Goal: Information Seeking & Learning: Find specific fact

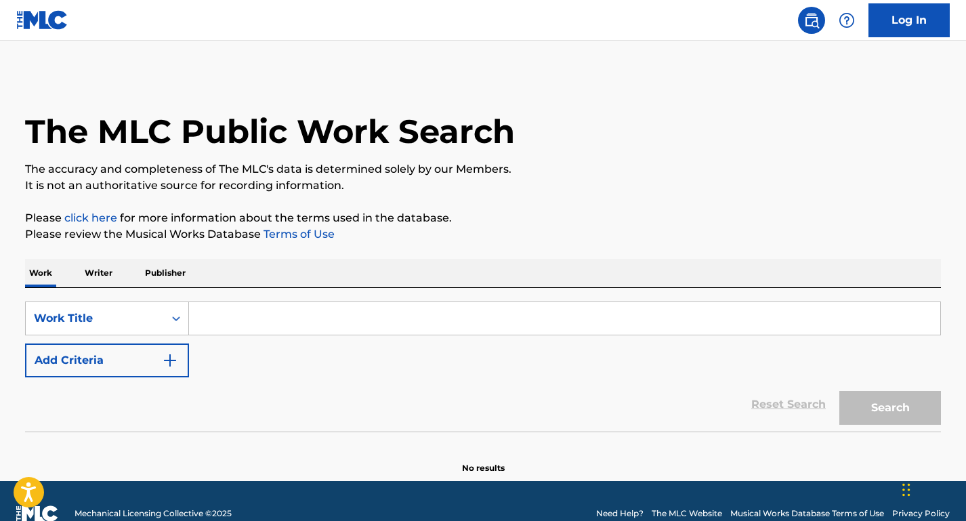
click at [296, 325] on input "Search Form" at bounding box center [565, 318] width 752 height 33
paste input "Banana Republics"
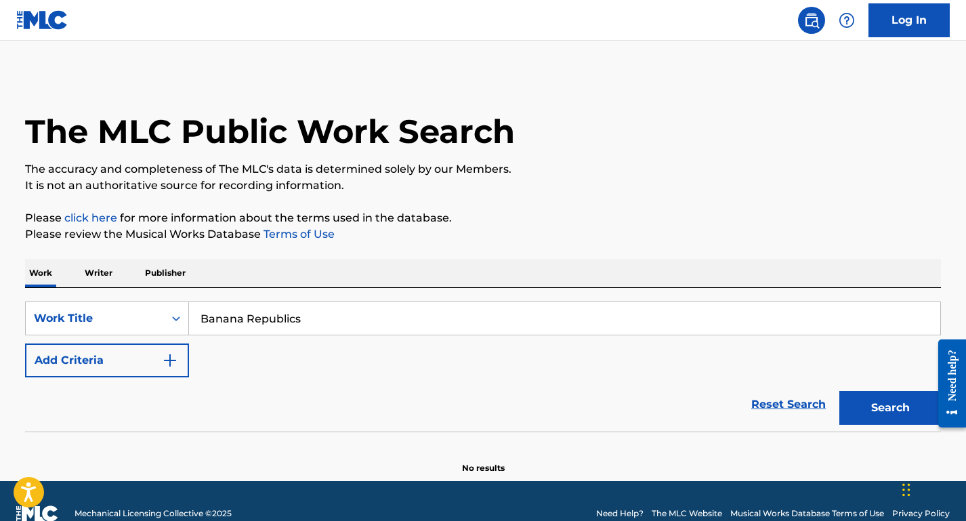
type input "Banana Republics"
click at [108, 363] on button "Add Criteria" at bounding box center [107, 361] width 164 height 34
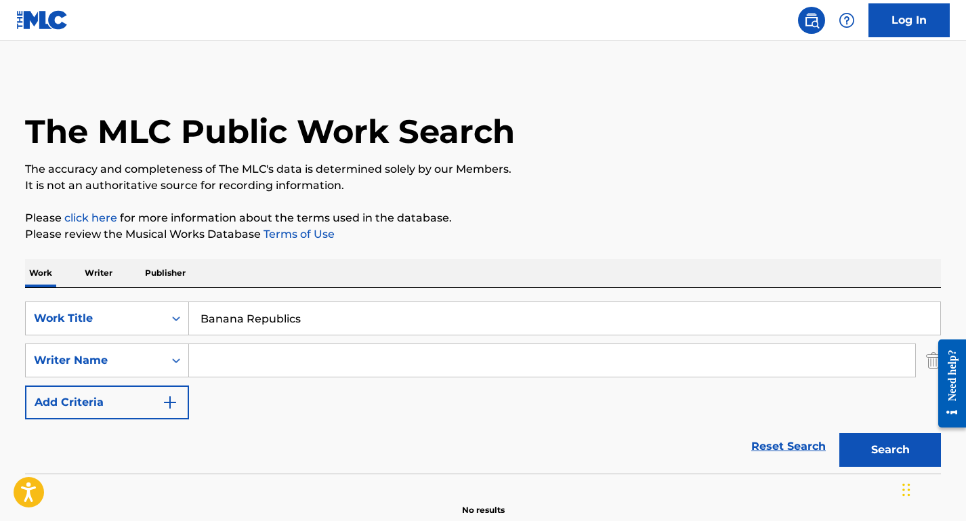
click at [276, 335] on div "Banana Republics" at bounding box center [565, 319] width 752 height 34
click at [265, 354] on input "Search Form" at bounding box center [552, 360] width 727 height 33
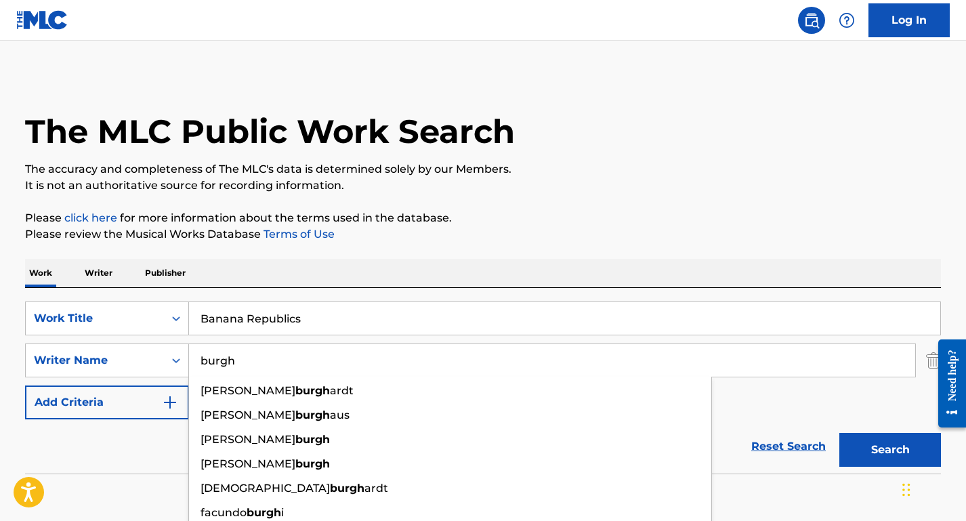
click at [840, 433] on button "Search" at bounding box center [891, 450] width 102 height 34
click at [233, 364] on input "burgh" at bounding box center [552, 360] width 727 height 33
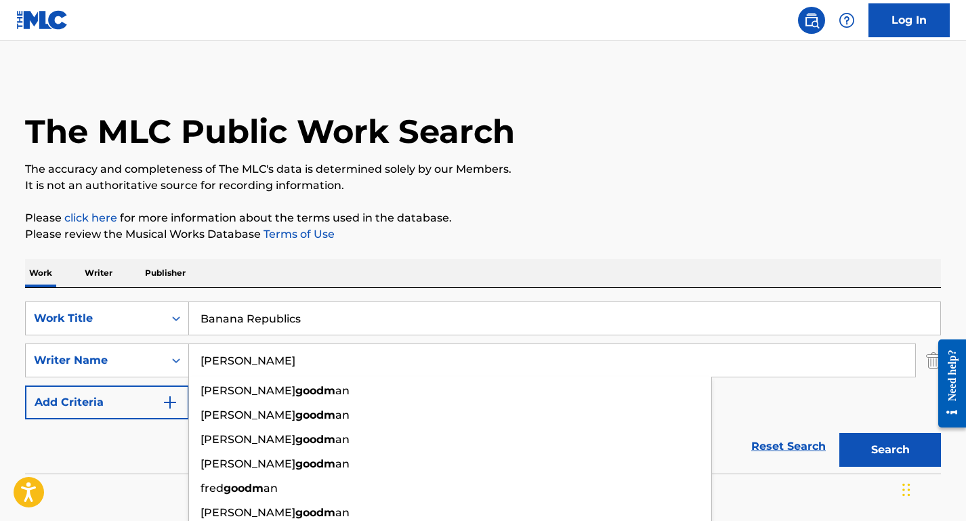
type input "goodman"
click at [840, 433] on button "Search" at bounding box center [891, 450] width 102 height 34
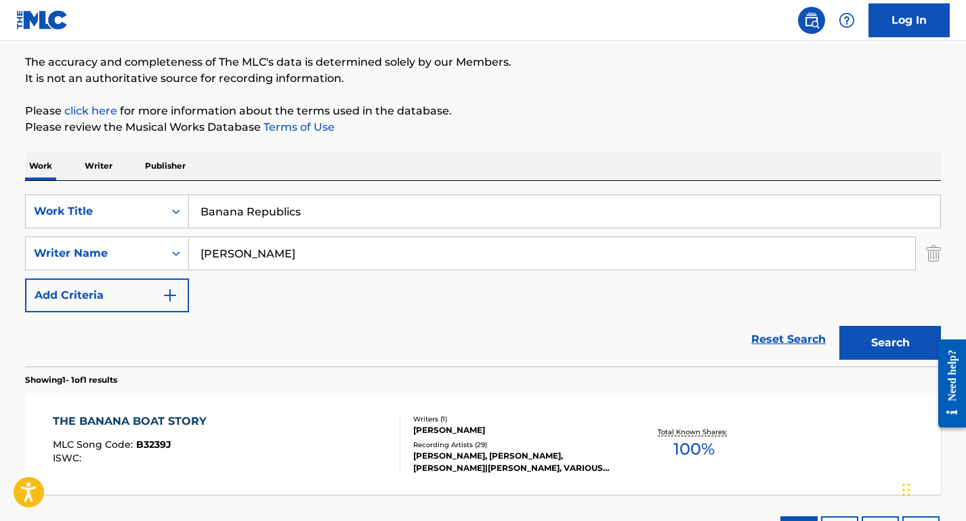
scroll to position [216, 0]
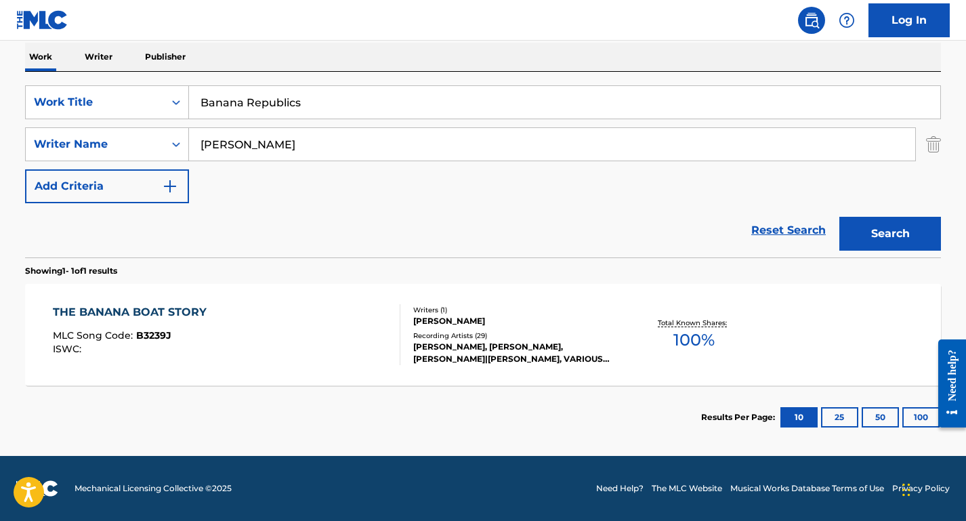
click at [232, 95] on input "Banana Republics" at bounding box center [565, 102] width 752 height 33
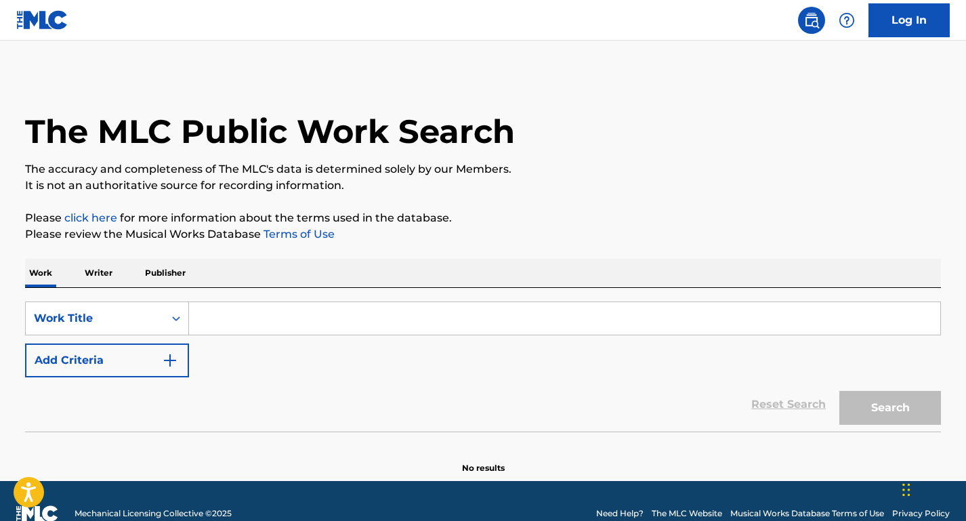
click at [152, 255] on div "The MLC Public Work Search The accuracy and completeness of The MLC's data is d…" at bounding box center [483, 275] width 949 height 400
click at [157, 263] on p "Publisher" at bounding box center [165, 273] width 49 height 28
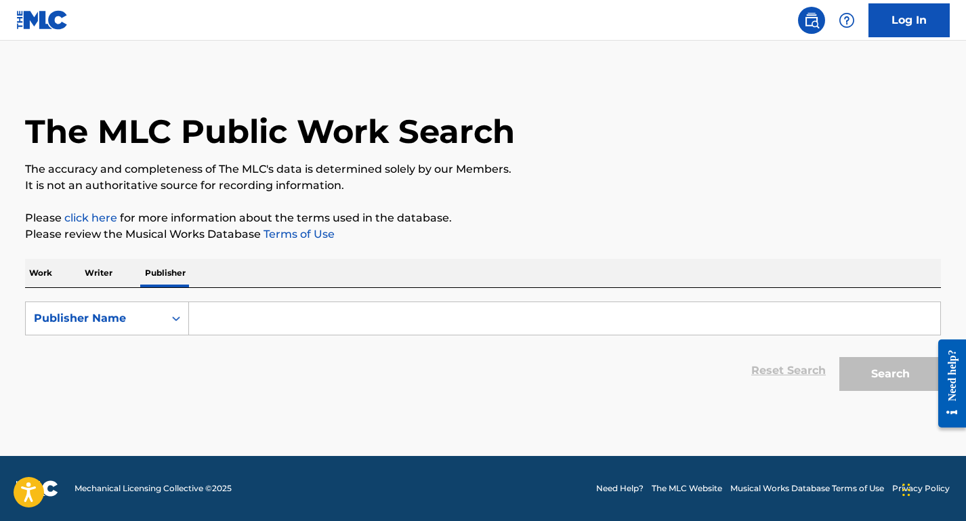
click at [241, 310] on input "Search Form" at bounding box center [565, 318] width 752 height 33
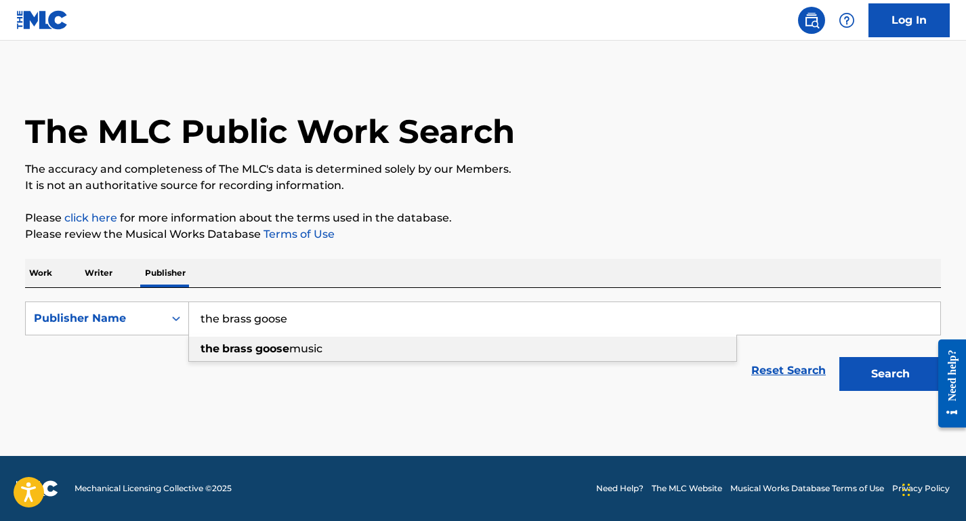
click at [353, 342] on div "the brass goose music" at bounding box center [463, 349] width 548 height 24
type input "the brass goose music"
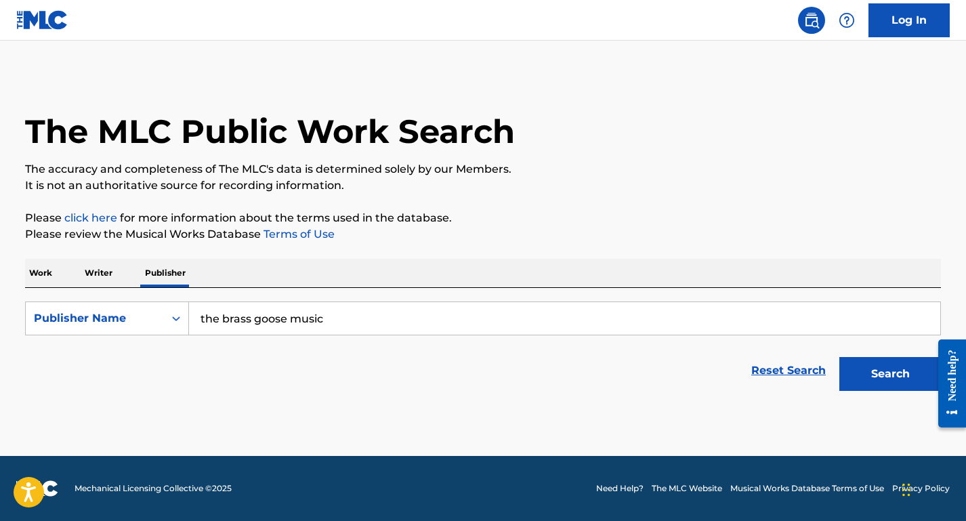
click at [870, 379] on button "Search" at bounding box center [891, 374] width 102 height 34
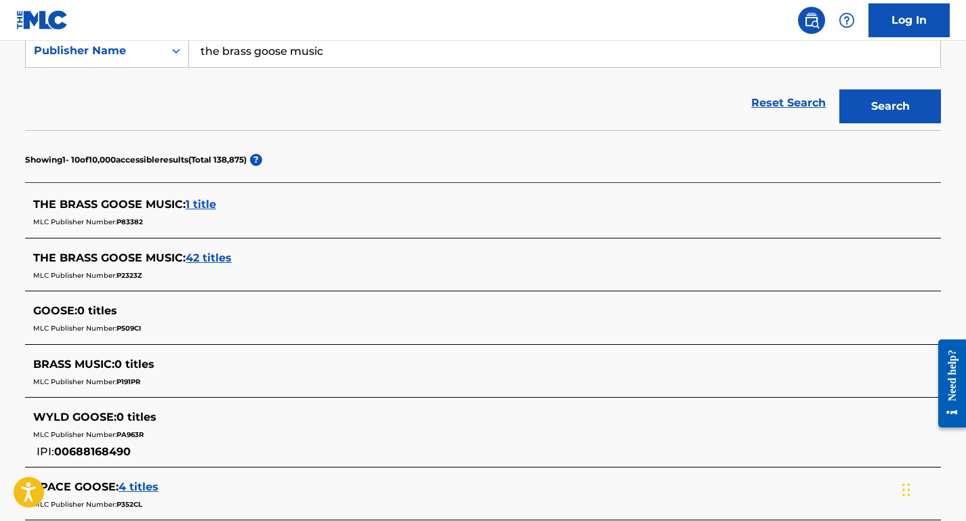
scroll to position [268, 0]
click at [209, 254] on span "42 titles" at bounding box center [209, 257] width 46 height 13
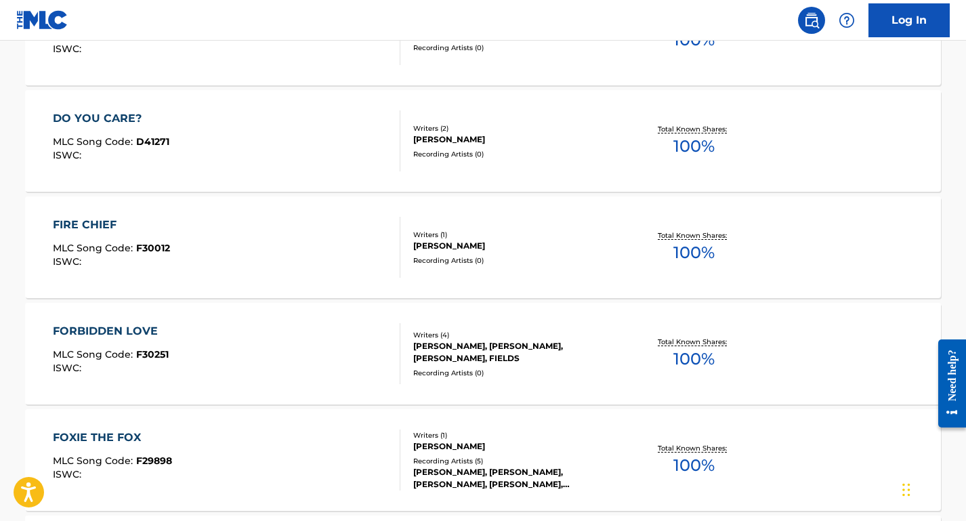
scroll to position [1193, 0]
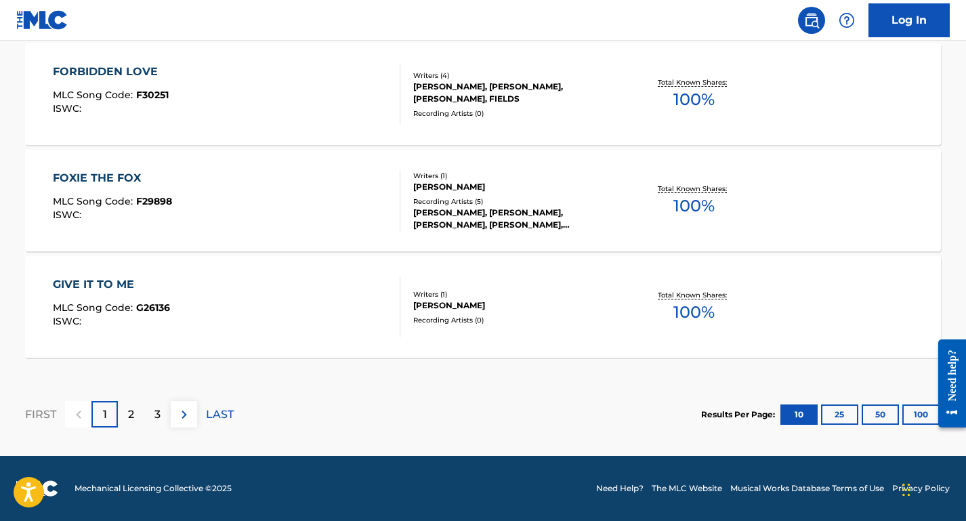
click at [316, 298] on div "GIVE IT TO ME MLC Song Code : G26136 ISWC :" at bounding box center [227, 307] width 348 height 61
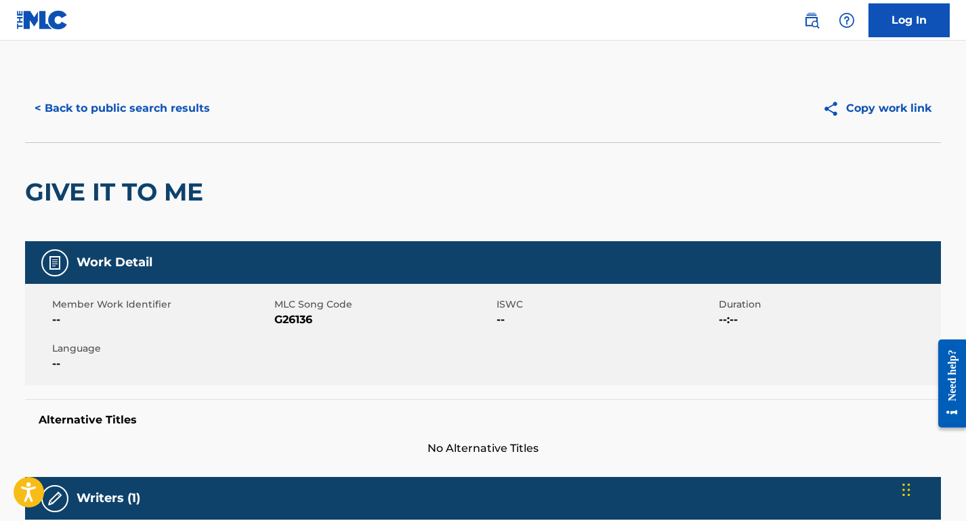
click at [201, 104] on button "< Back to public search results" at bounding box center [122, 108] width 195 height 34
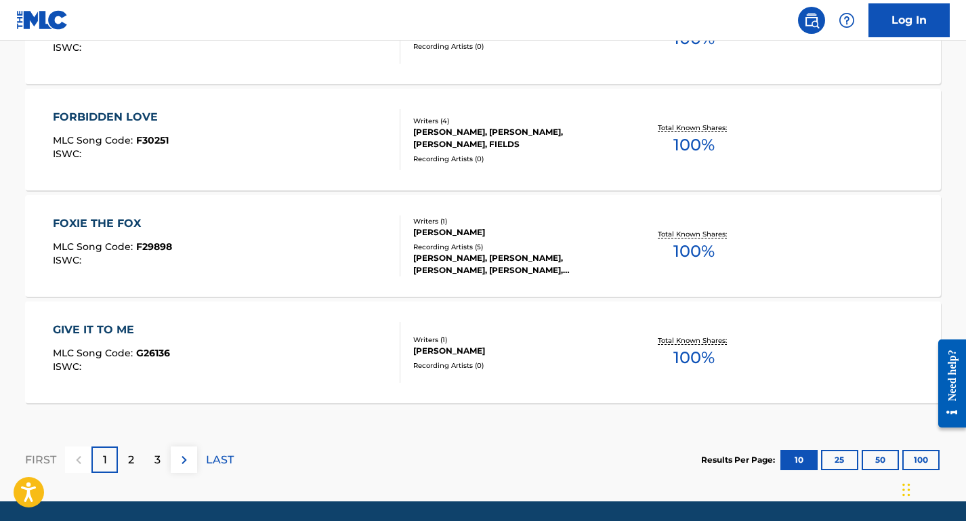
scroll to position [1193, 0]
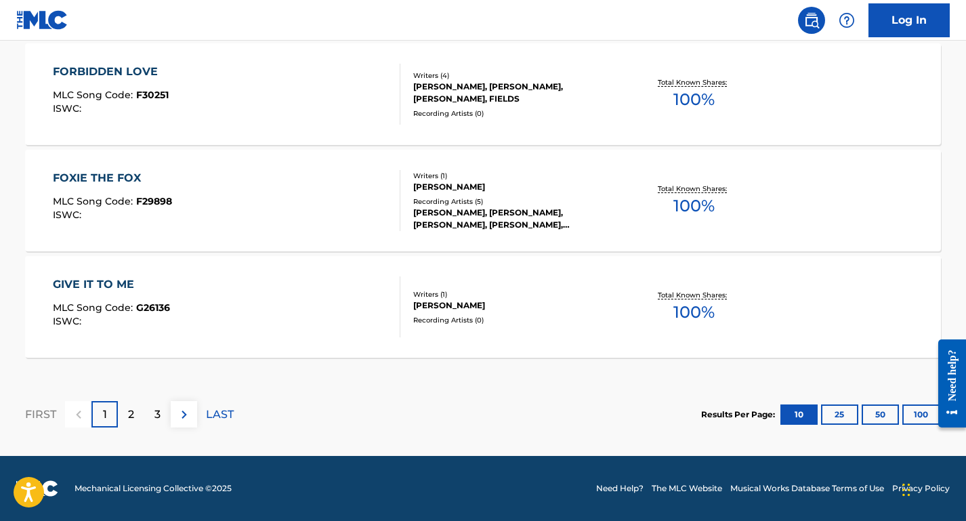
click at [266, 205] on div "FOXIE THE FOX MLC Song Code : F29898 ISWC :" at bounding box center [227, 200] width 348 height 61
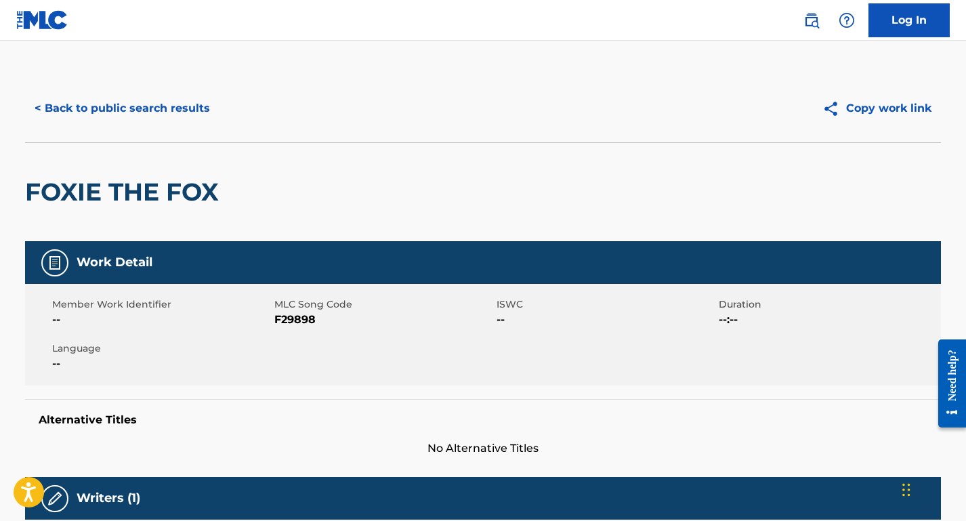
click at [166, 94] on button "< Back to public search results" at bounding box center [122, 108] width 195 height 34
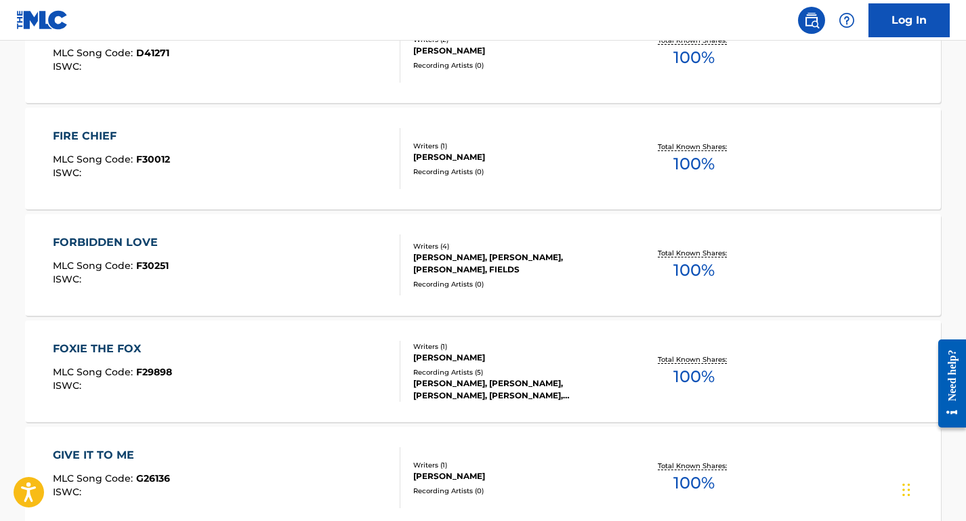
scroll to position [990, 0]
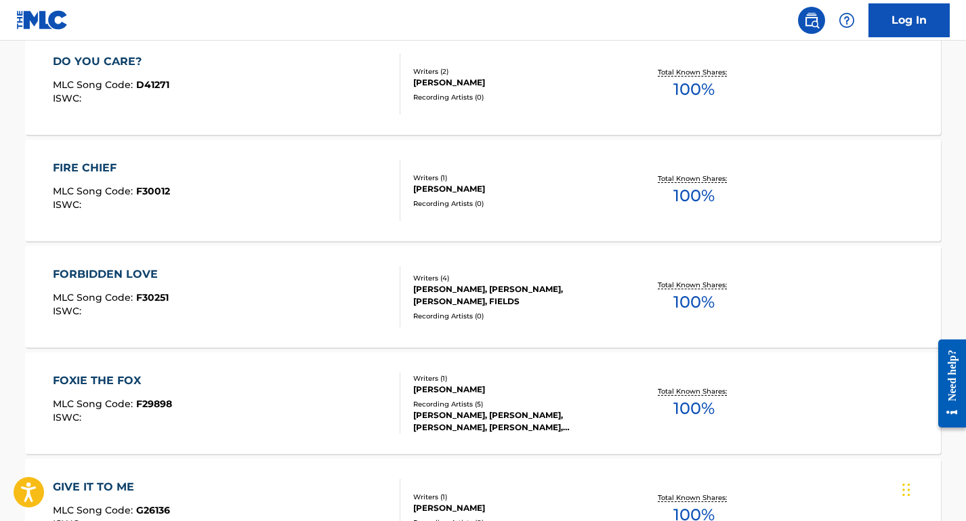
click at [273, 213] on div "FIRE CHIEF MLC Song Code : F30012 ISWC :" at bounding box center [227, 190] width 348 height 61
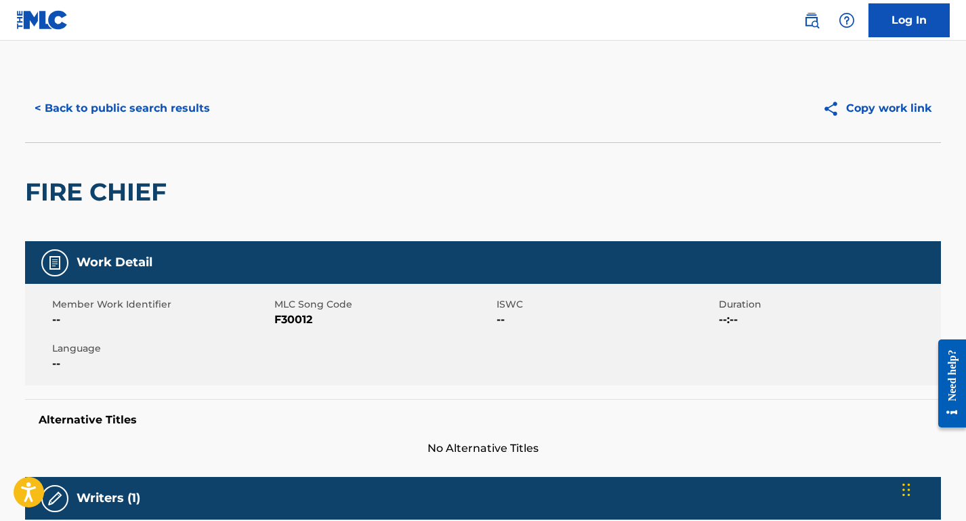
click at [168, 102] on button "< Back to public search results" at bounding box center [122, 108] width 195 height 34
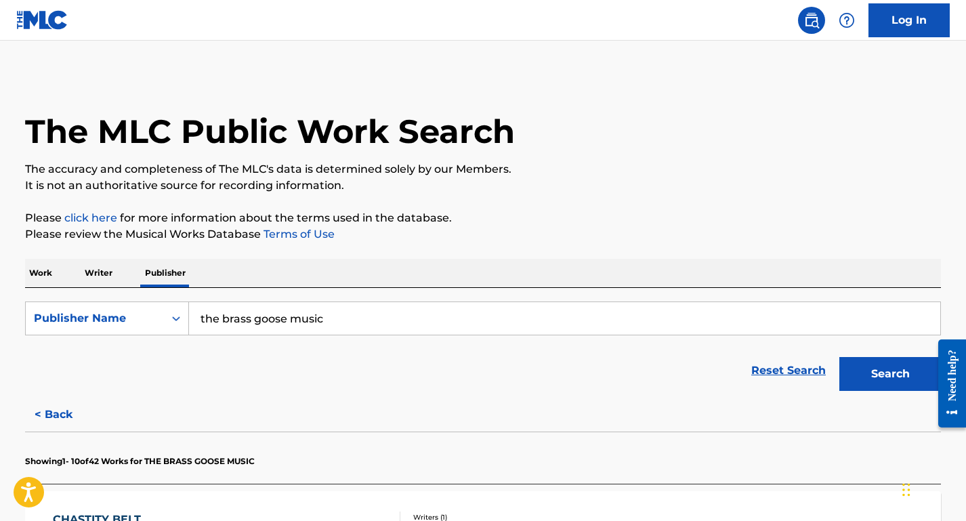
click at [60, 407] on button "< Back" at bounding box center [65, 415] width 81 height 34
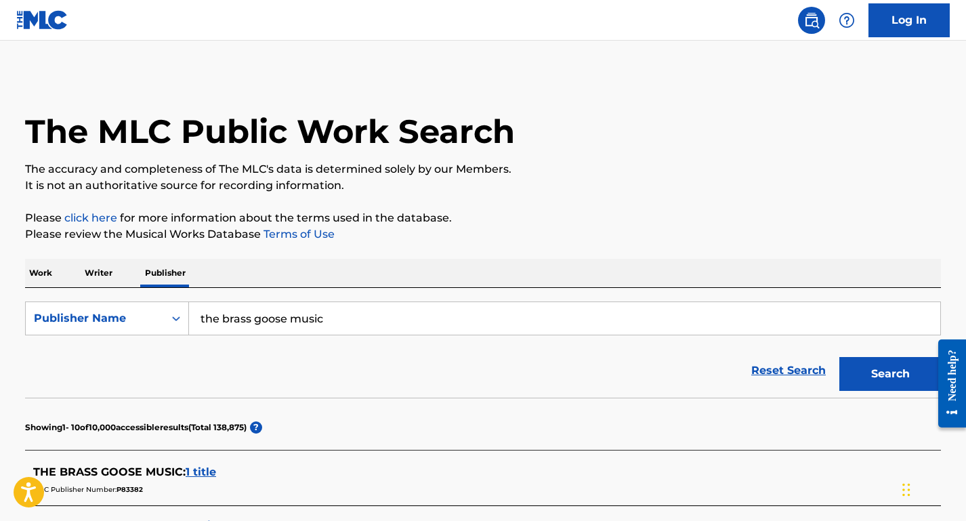
click at [201, 471] on span "1 title" at bounding box center [201, 472] width 30 height 13
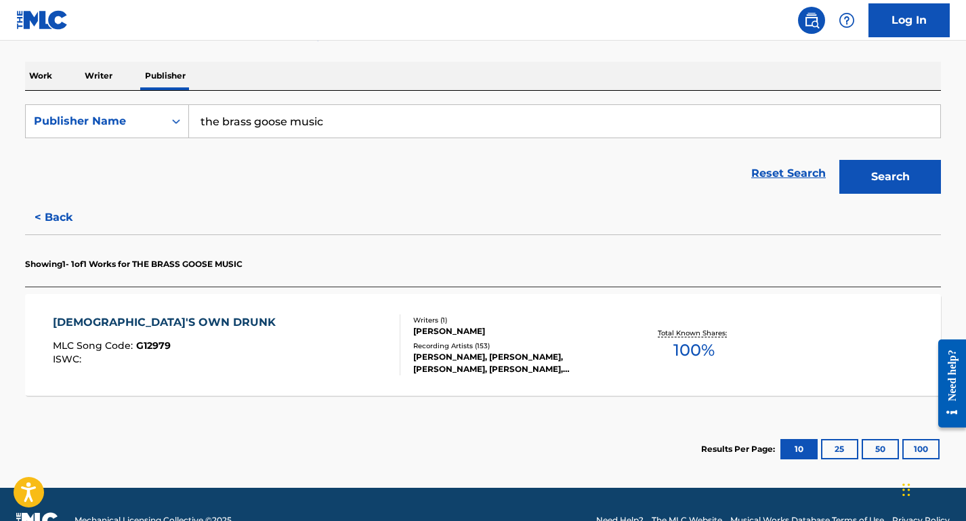
scroll to position [218, 0]
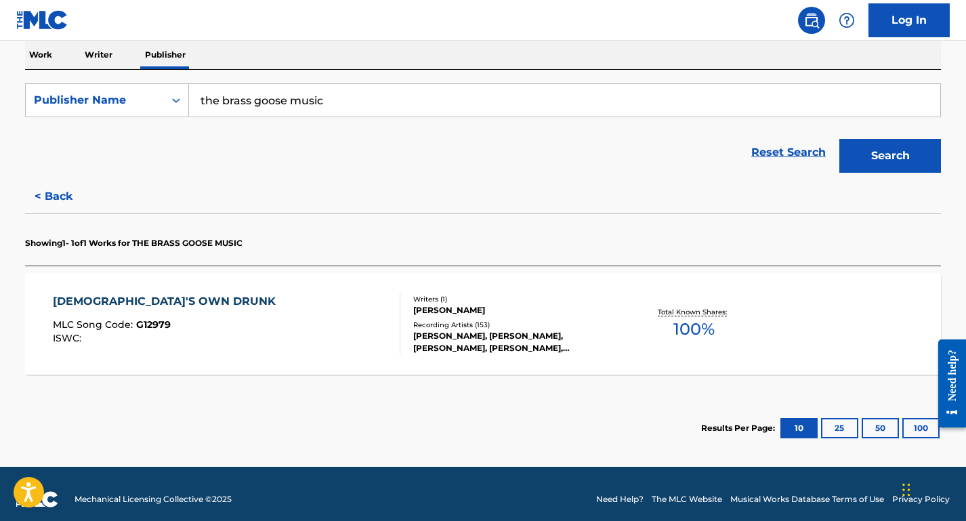
click at [219, 336] on div "GOD'S OWN DRUNK MLC Song Code : G12979 ISWC :" at bounding box center [227, 323] width 348 height 61
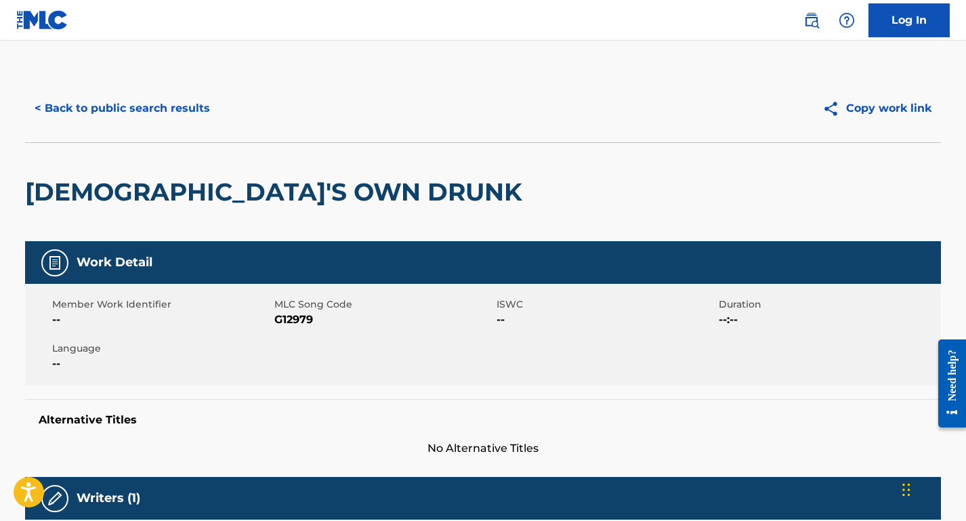
click at [149, 102] on button "< Back to public search results" at bounding box center [122, 108] width 195 height 34
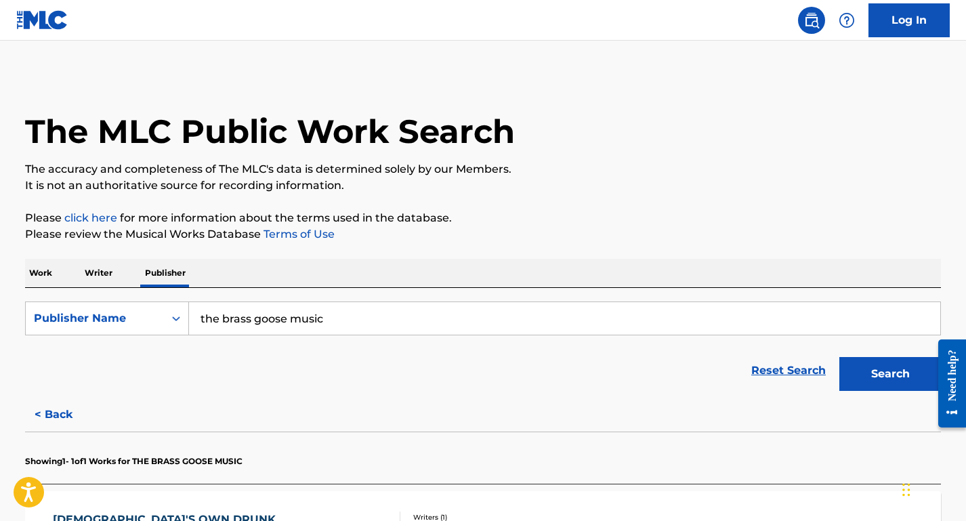
click at [61, 406] on button "< Back" at bounding box center [65, 415] width 81 height 34
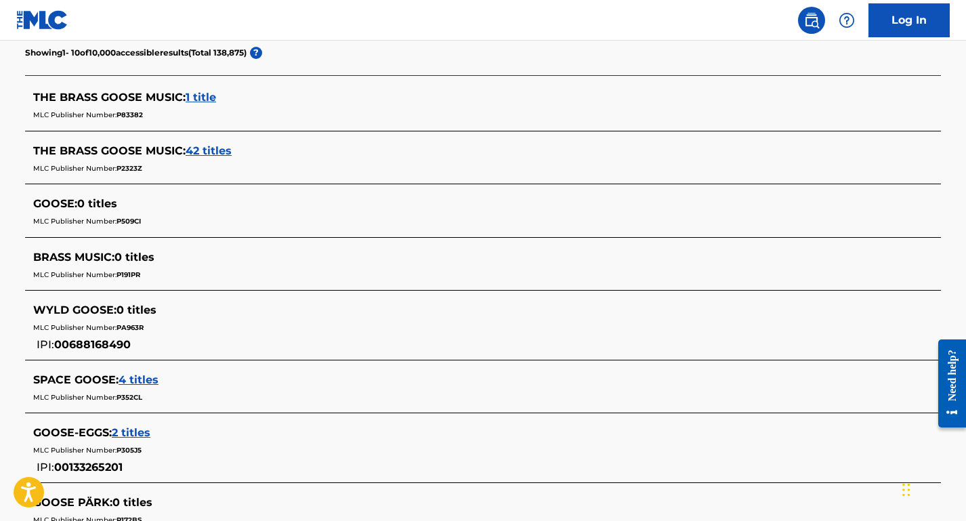
scroll to position [323, 0]
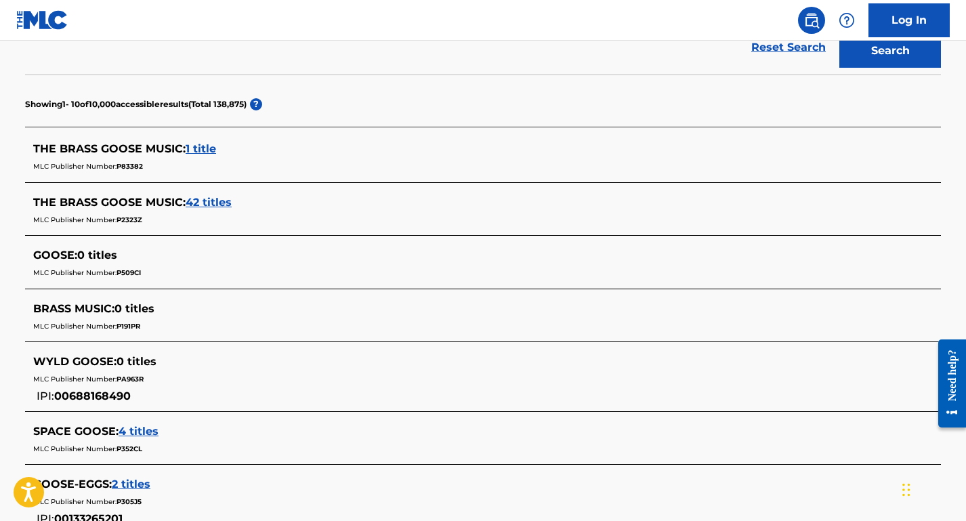
click at [213, 207] on span "42 titles" at bounding box center [209, 202] width 46 height 13
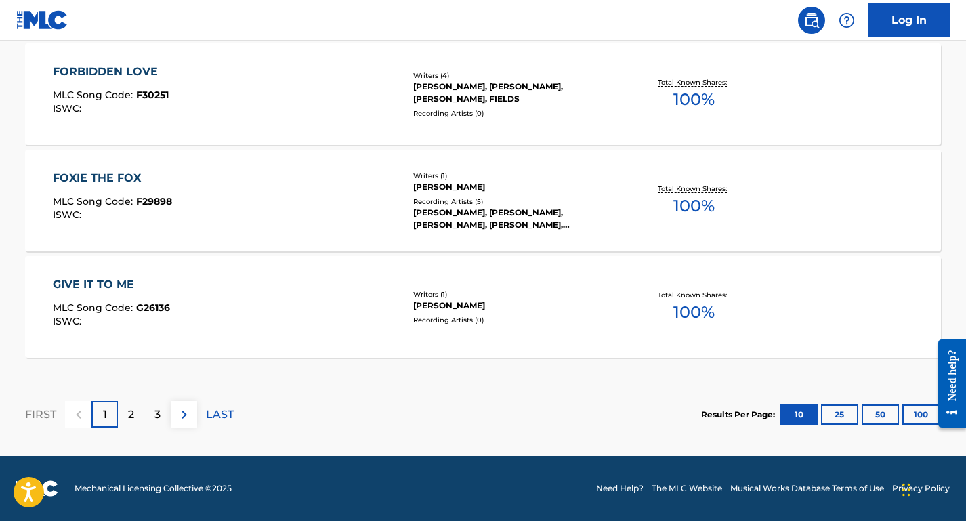
click at [120, 413] on div "2" at bounding box center [131, 414] width 26 height 26
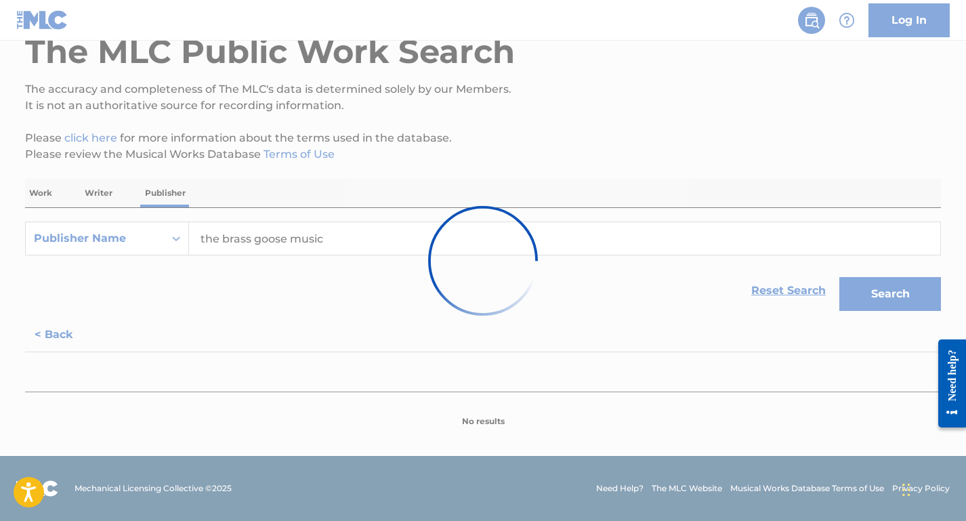
scroll to position [1193, 0]
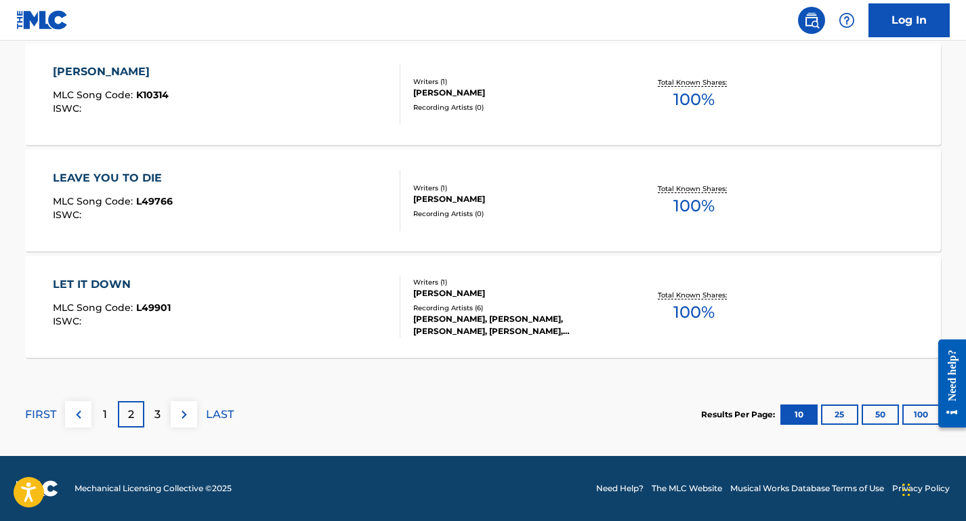
click at [334, 299] on div "LET IT DOWN MLC Song Code : L49901 ISWC :" at bounding box center [227, 307] width 348 height 61
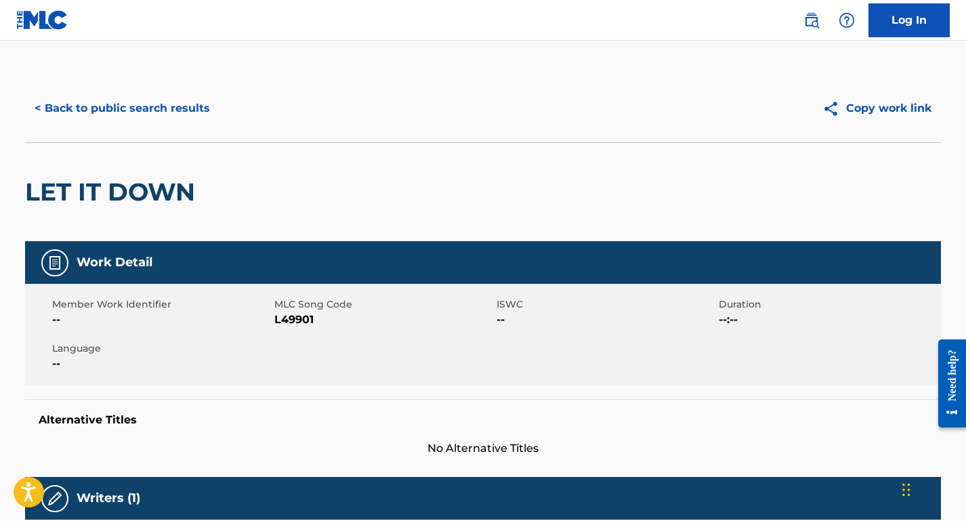
click at [157, 105] on button "< Back to public search results" at bounding box center [122, 108] width 195 height 34
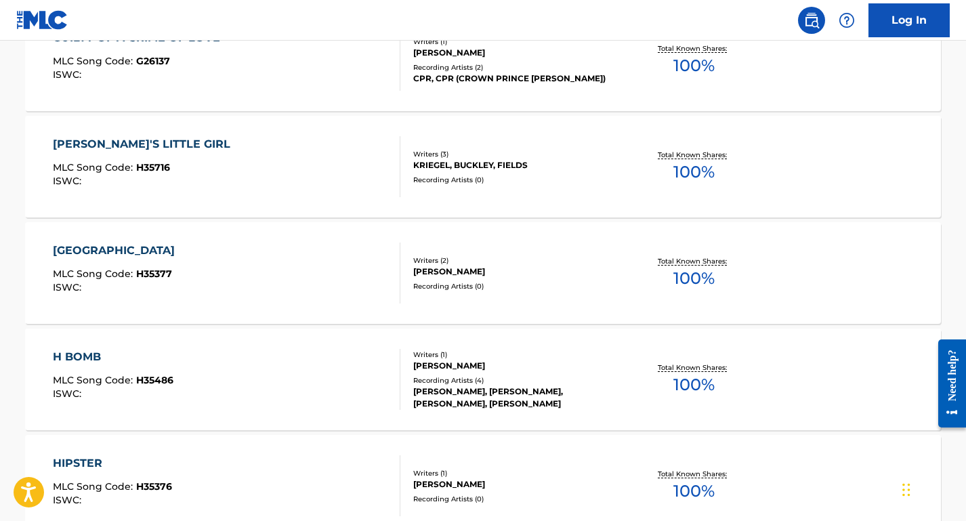
scroll to position [647, 0]
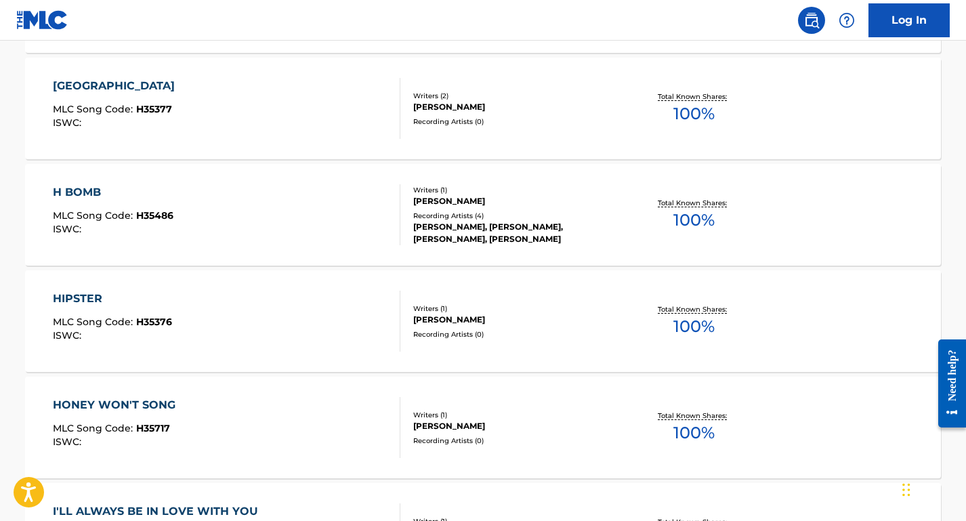
click at [238, 121] on div "HAVANA MLC Song Code : H35377 ISWC :" at bounding box center [227, 108] width 348 height 61
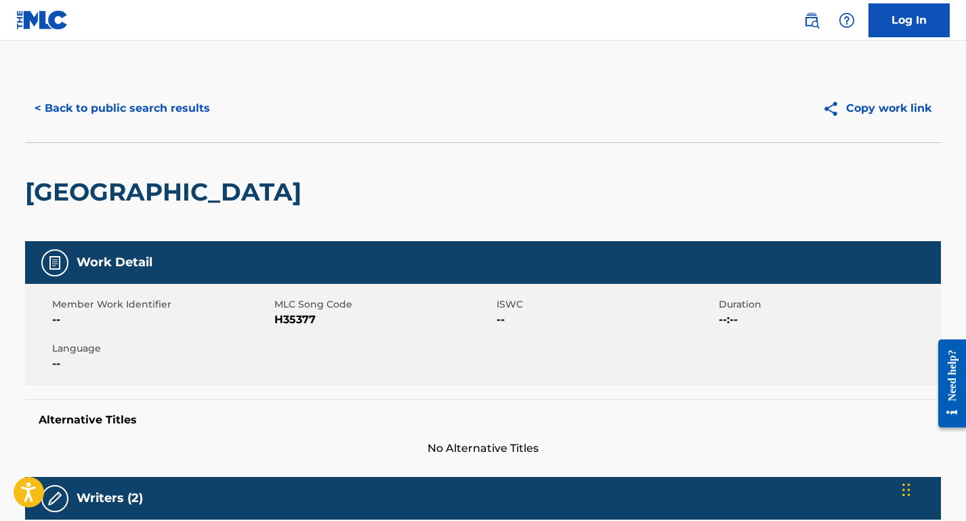
click at [109, 102] on button "< Back to public search results" at bounding box center [122, 108] width 195 height 34
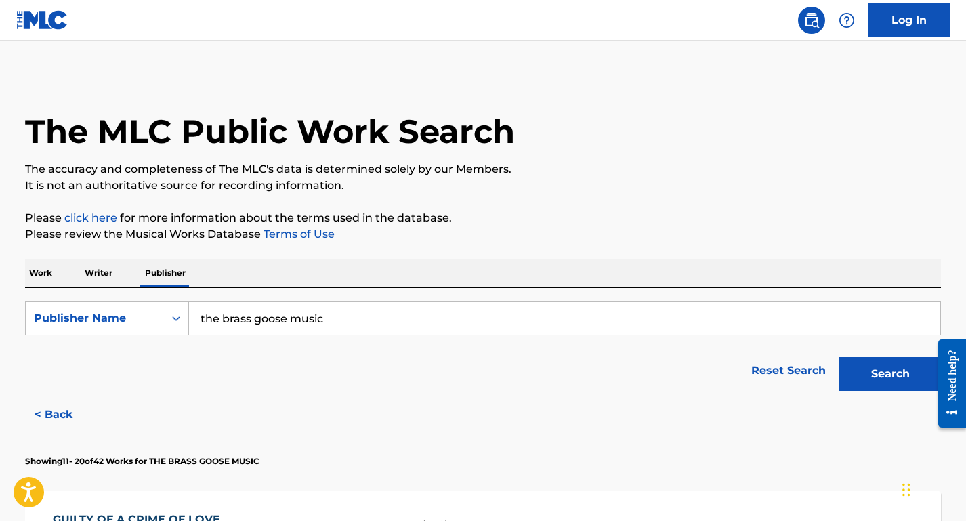
click at [115, 286] on p "Writer" at bounding box center [99, 273] width 36 height 28
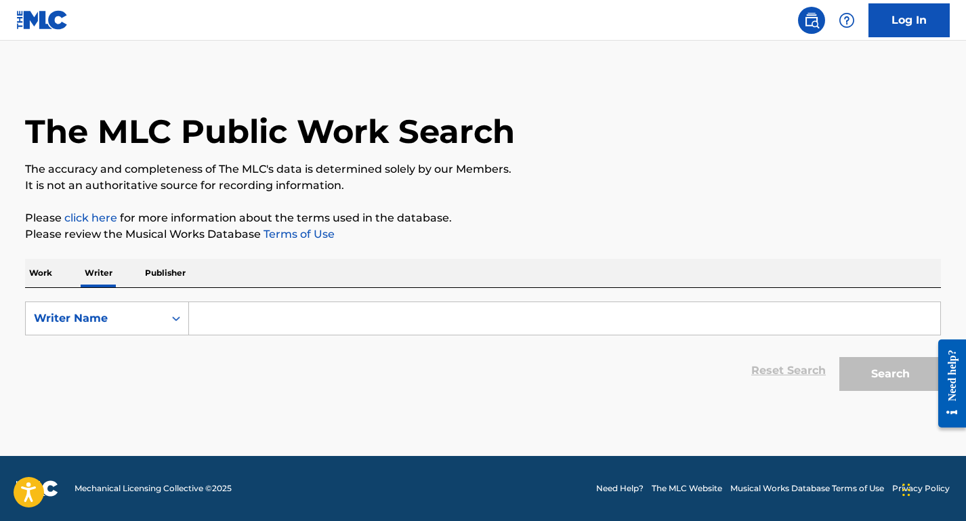
click at [199, 323] on input "Search Form" at bounding box center [565, 318] width 752 height 33
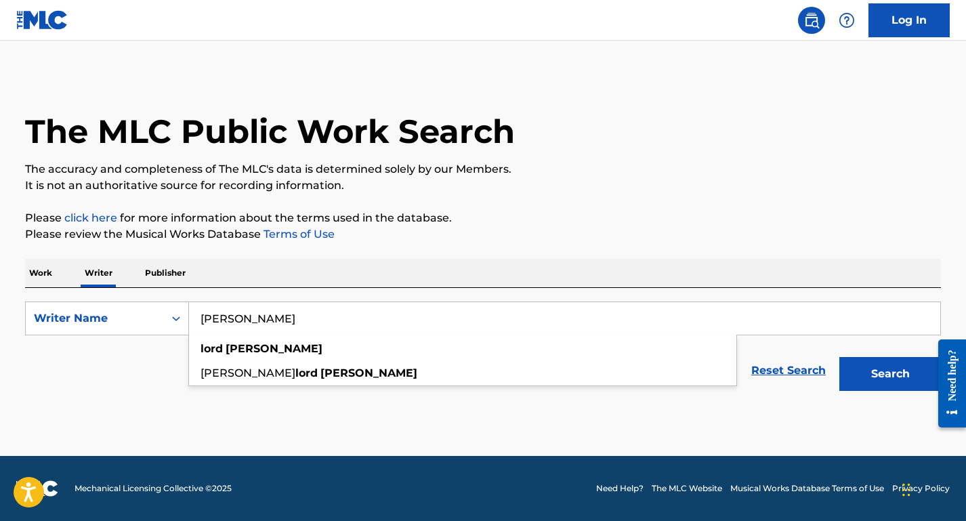
type input "[PERSON_NAME]"
click at [840, 357] on button "Search" at bounding box center [891, 374] width 102 height 34
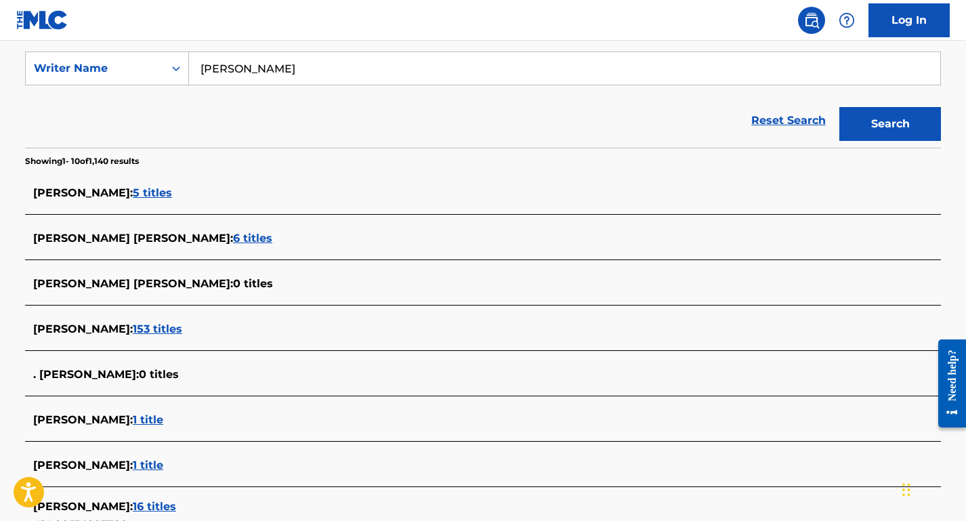
scroll to position [255, 0]
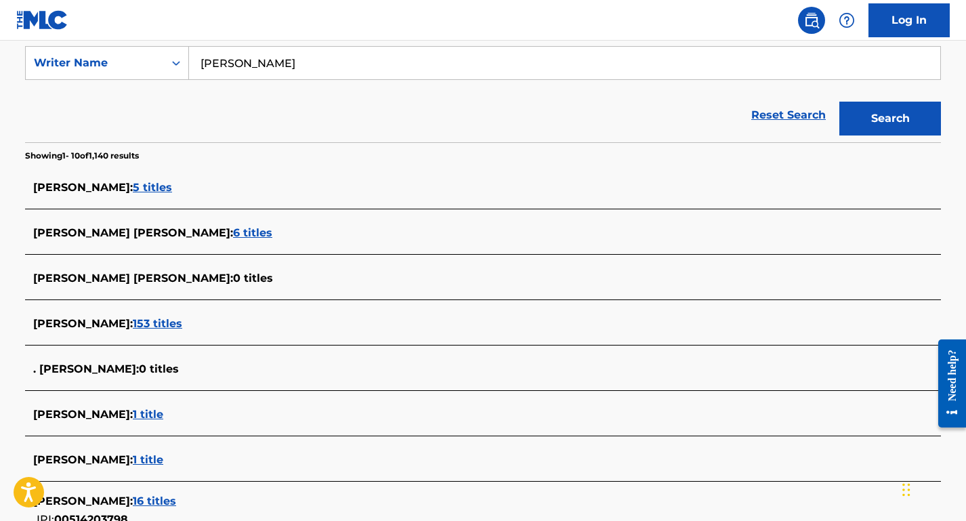
click at [233, 239] on span "6 titles" at bounding box center [252, 232] width 39 height 13
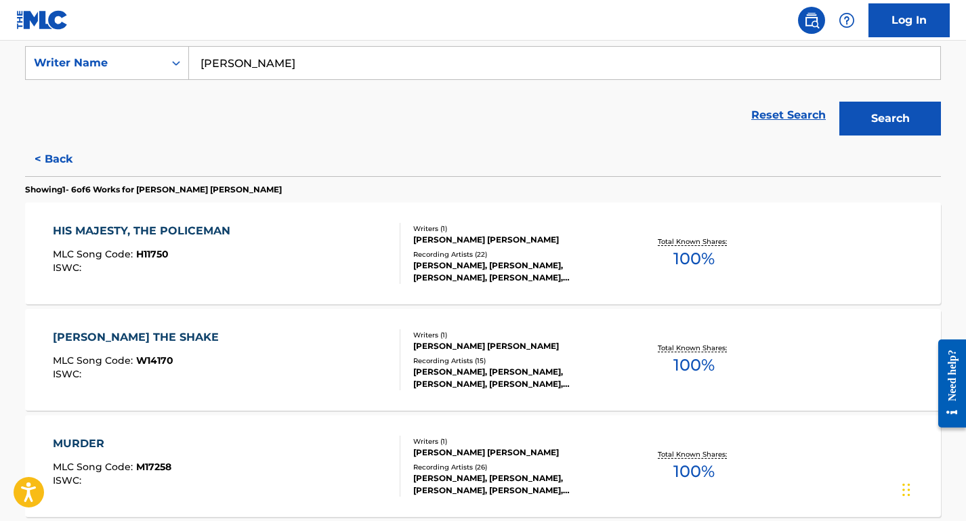
click at [228, 252] on div "MLC Song Code : H11750" at bounding box center [145, 256] width 184 height 14
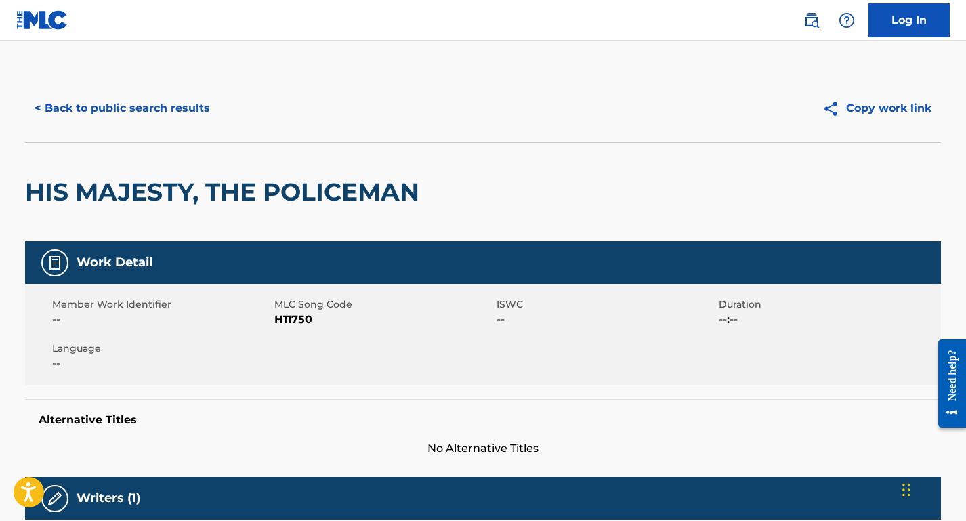
click at [180, 108] on button "< Back to public search results" at bounding box center [122, 108] width 195 height 34
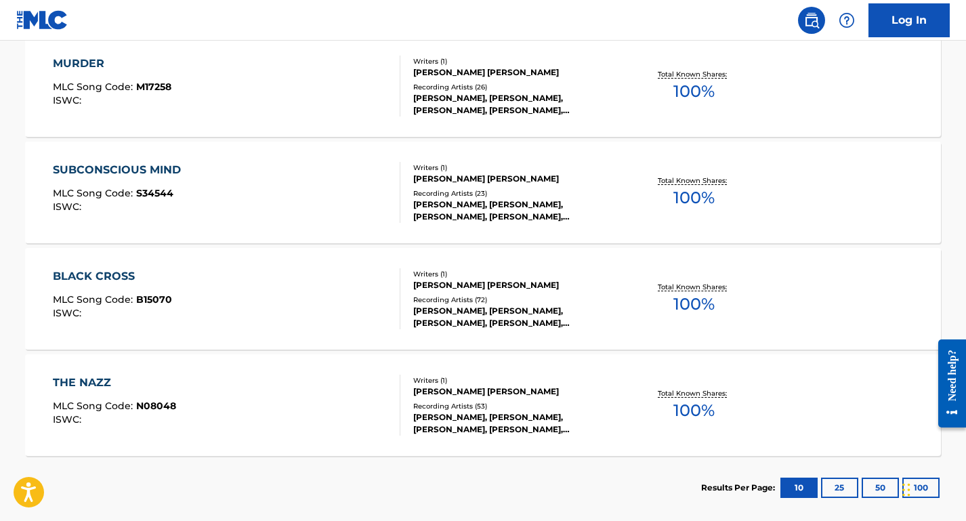
scroll to position [642, 0]
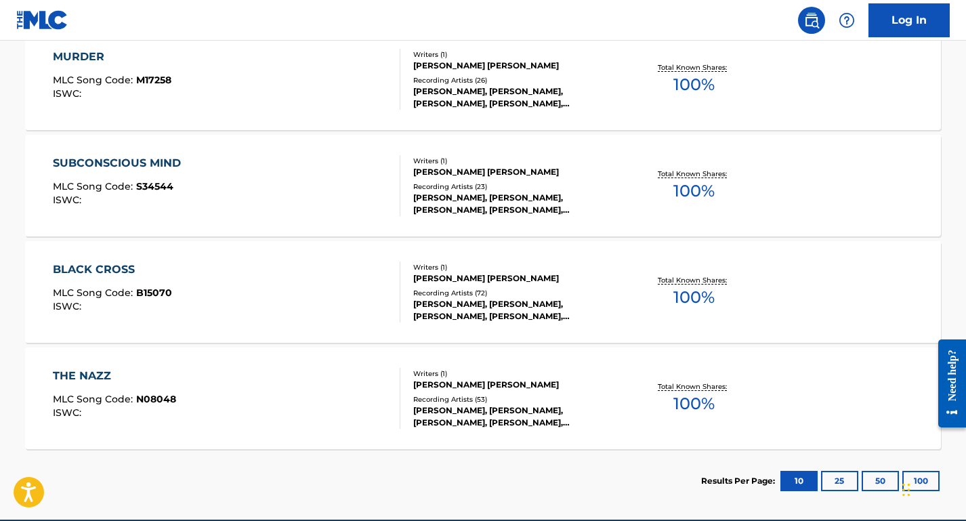
click at [237, 385] on div "THE NAZZ MLC Song Code : N08048 ISWC :" at bounding box center [227, 398] width 348 height 61
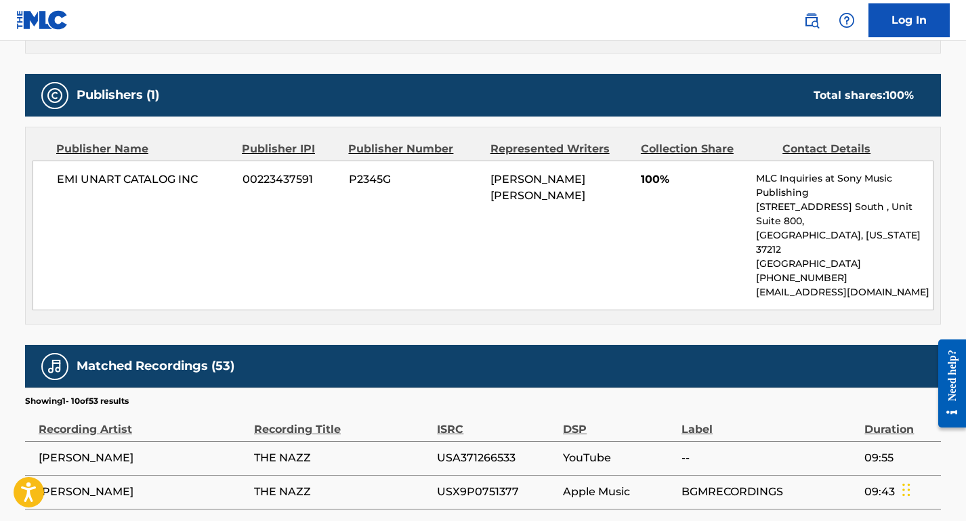
scroll to position [556, 0]
